Goal: Task Accomplishment & Management: Use online tool/utility

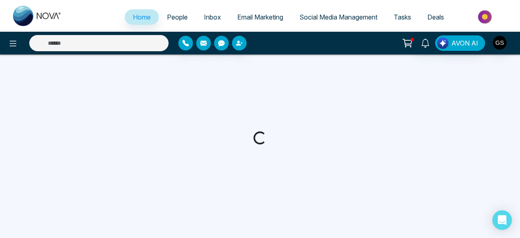
select select "*"
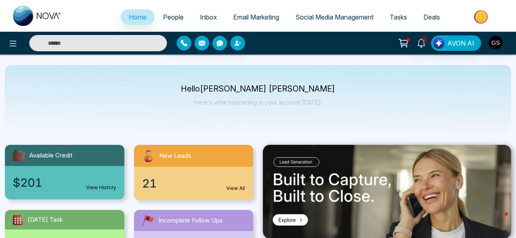
click at [485, 14] on img at bounding box center [481, 17] width 59 height 18
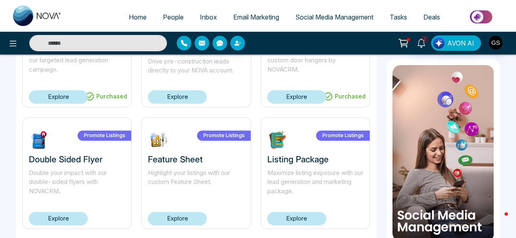
scroll to position [503, 0]
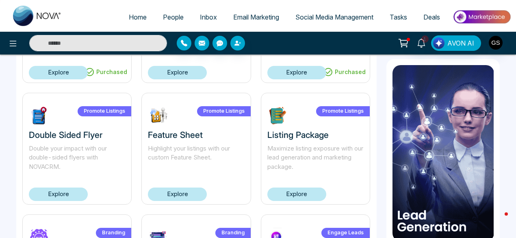
click at [63, 195] on link "Explore" at bounding box center [58, 193] width 59 height 13
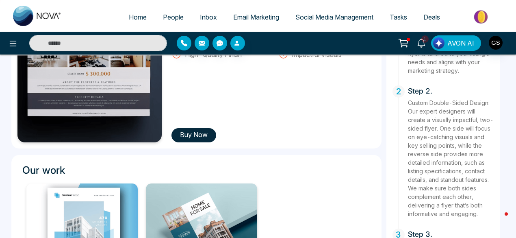
scroll to position [183, 0]
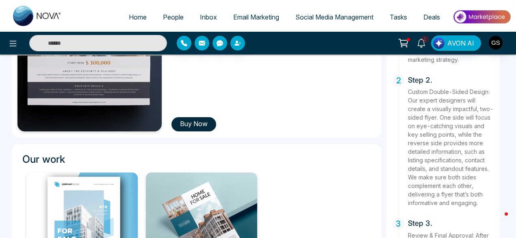
click at [240, 18] on span "Email Marketing" at bounding box center [256, 17] width 46 height 8
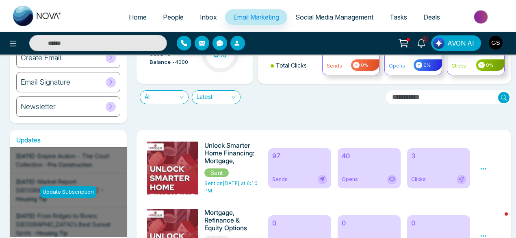
scroll to position [132, 0]
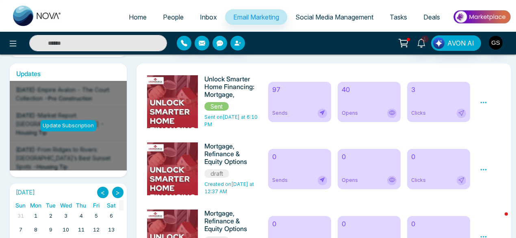
click at [347, 88] on h6 "40" at bounding box center [369, 90] width 55 height 8
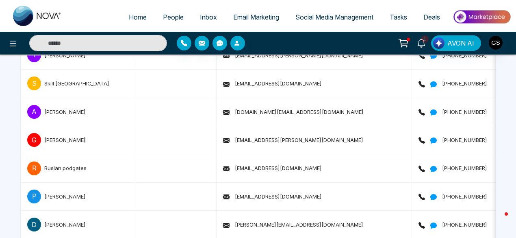
scroll to position [2789, 0]
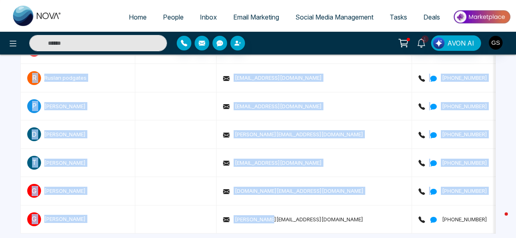
click at [250, 218] on td "[PERSON_NAME][EMAIL_ADDRESS][DOMAIN_NAME]" at bounding box center [314, 219] width 195 height 28
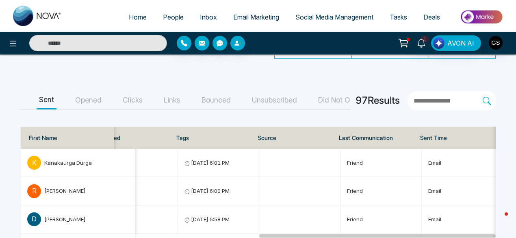
scroll to position [257, 0]
